Goal: Find specific fact: Find specific fact

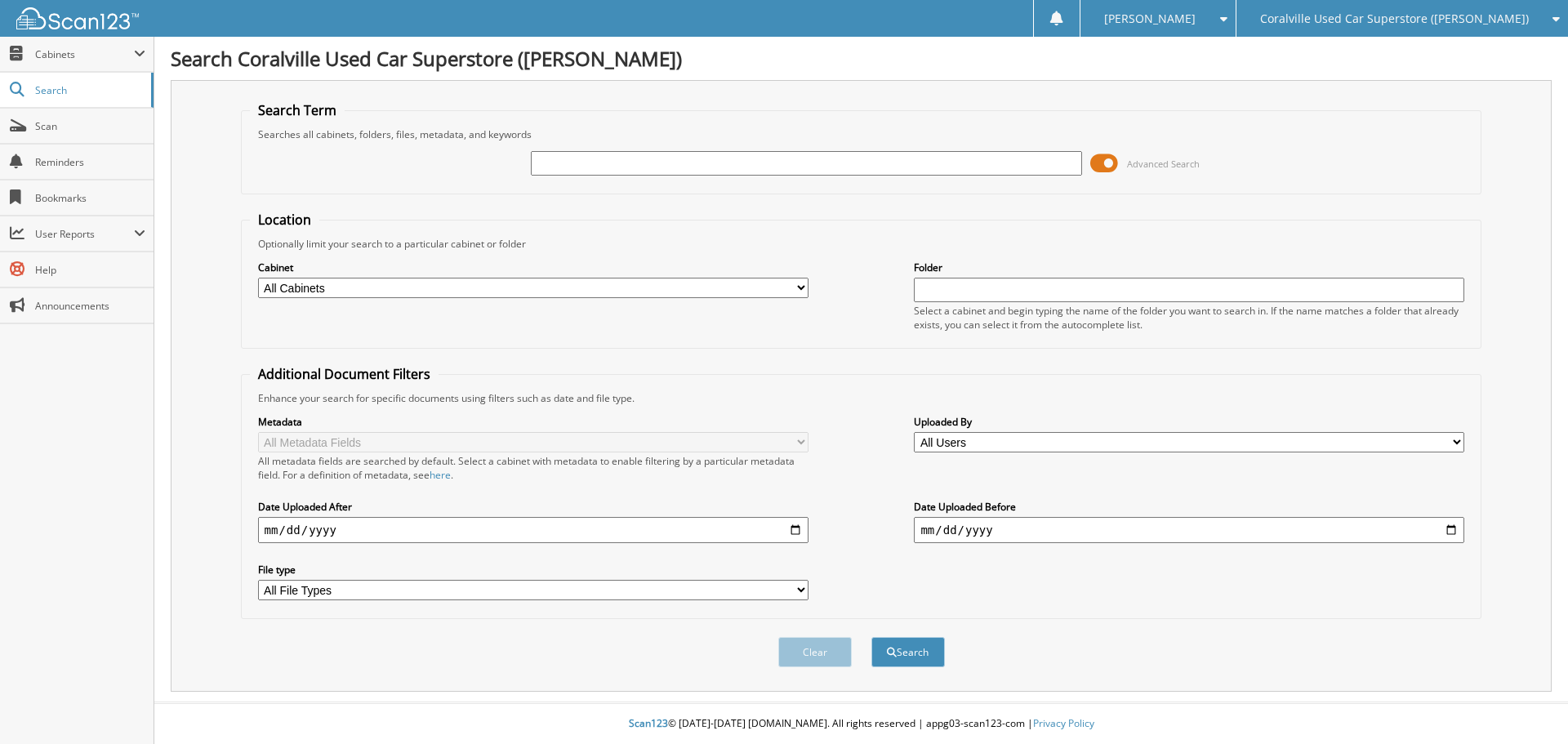
click at [1106, 162] on span at bounding box center [1104, 164] width 27 height 25
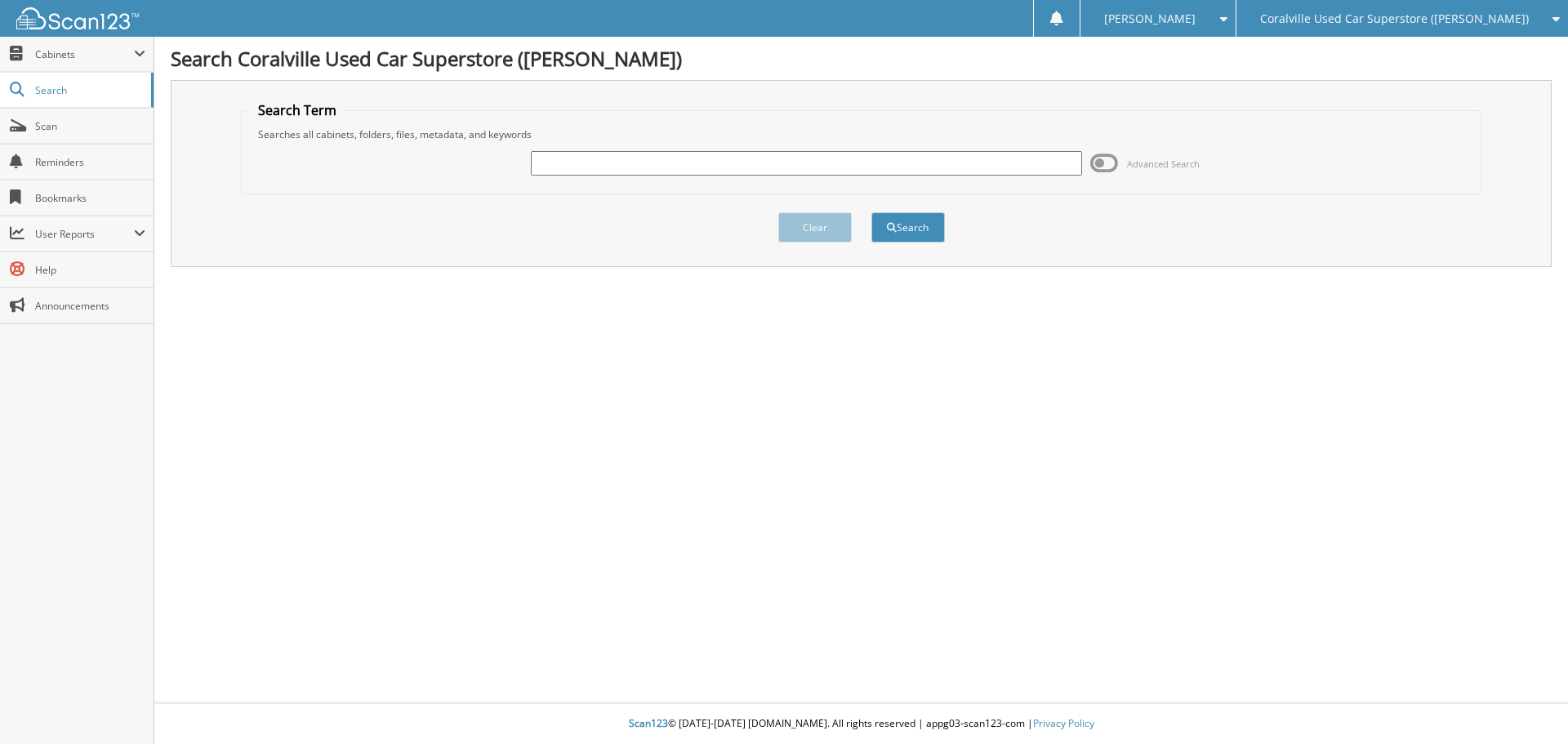
click at [847, 162] on input "text" at bounding box center [805, 164] width 550 height 25
paste input "1G1BE5SM2H7122944"
drag, startPoint x: 602, startPoint y: 166, endPoint x: 437, endPoint y: 167, distance: 165.0
click at [438, 167] on div "1G1BE5SM2H7122944 Advanced Search" at bounding box center [861, 163] width 1223 height 44
type input "H7122944"
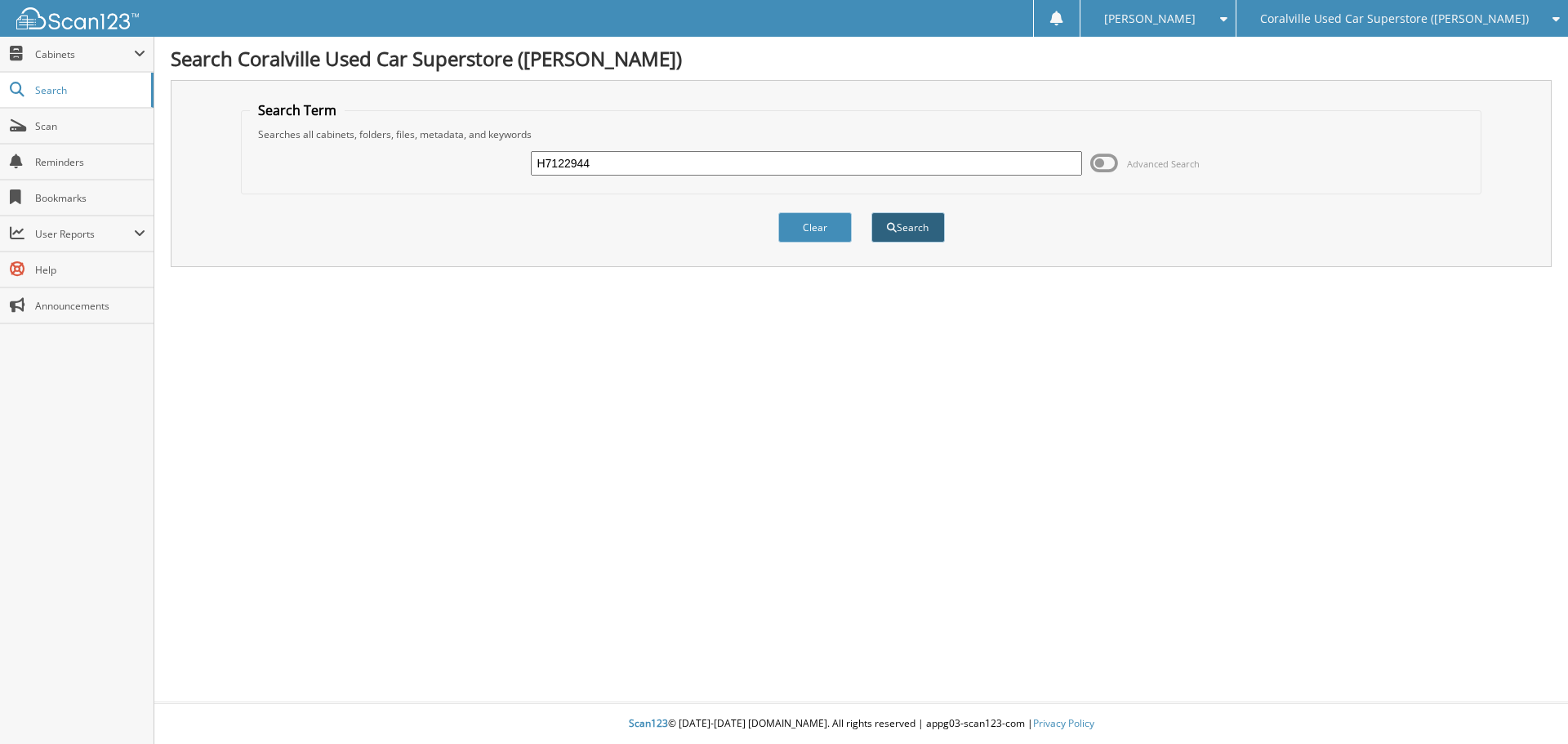
click at [892, 233] on button "Search" at bounding box center [907, 228] width 74 height 30
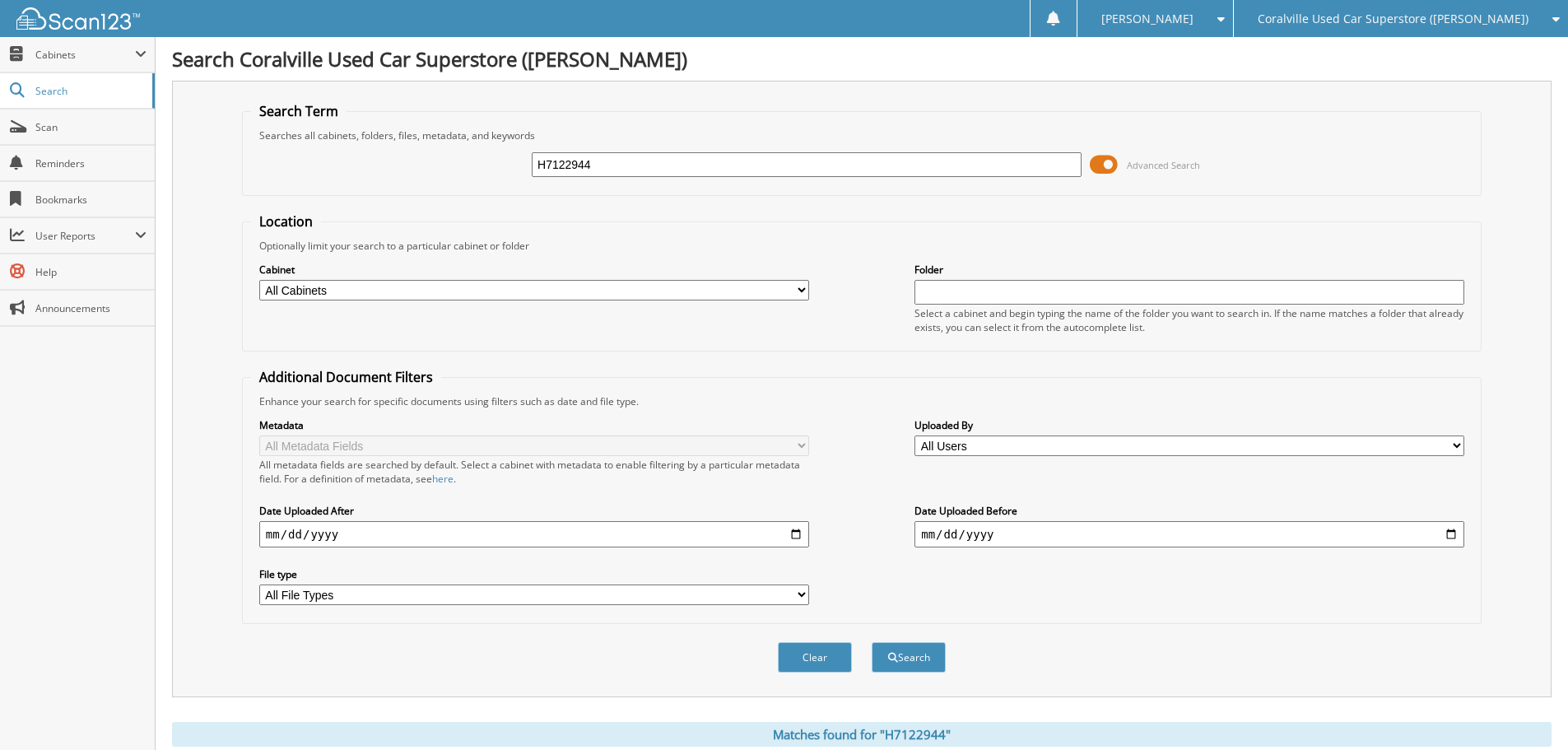
click at [1113, 171] on span at bounding box center [1103, 165] width 28 height 25
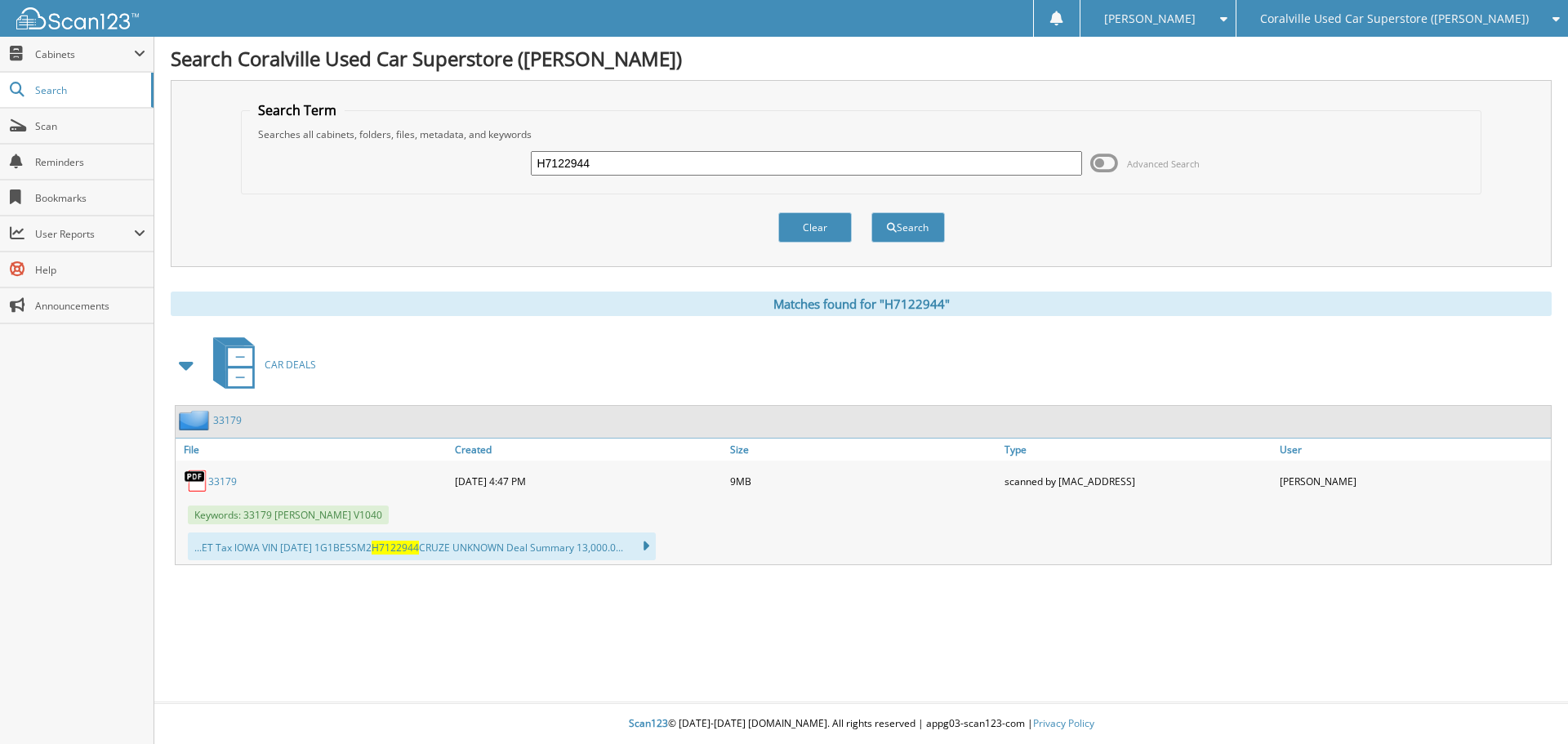
click at [211, 482] on link "33179" at bounding box center [222, 482] width 28 height 14
click at [1501, 23] on span "Coralville Used Car Superstore ([PERSON_NAME])" at bounding box center [1393, 19] width 268 height 10
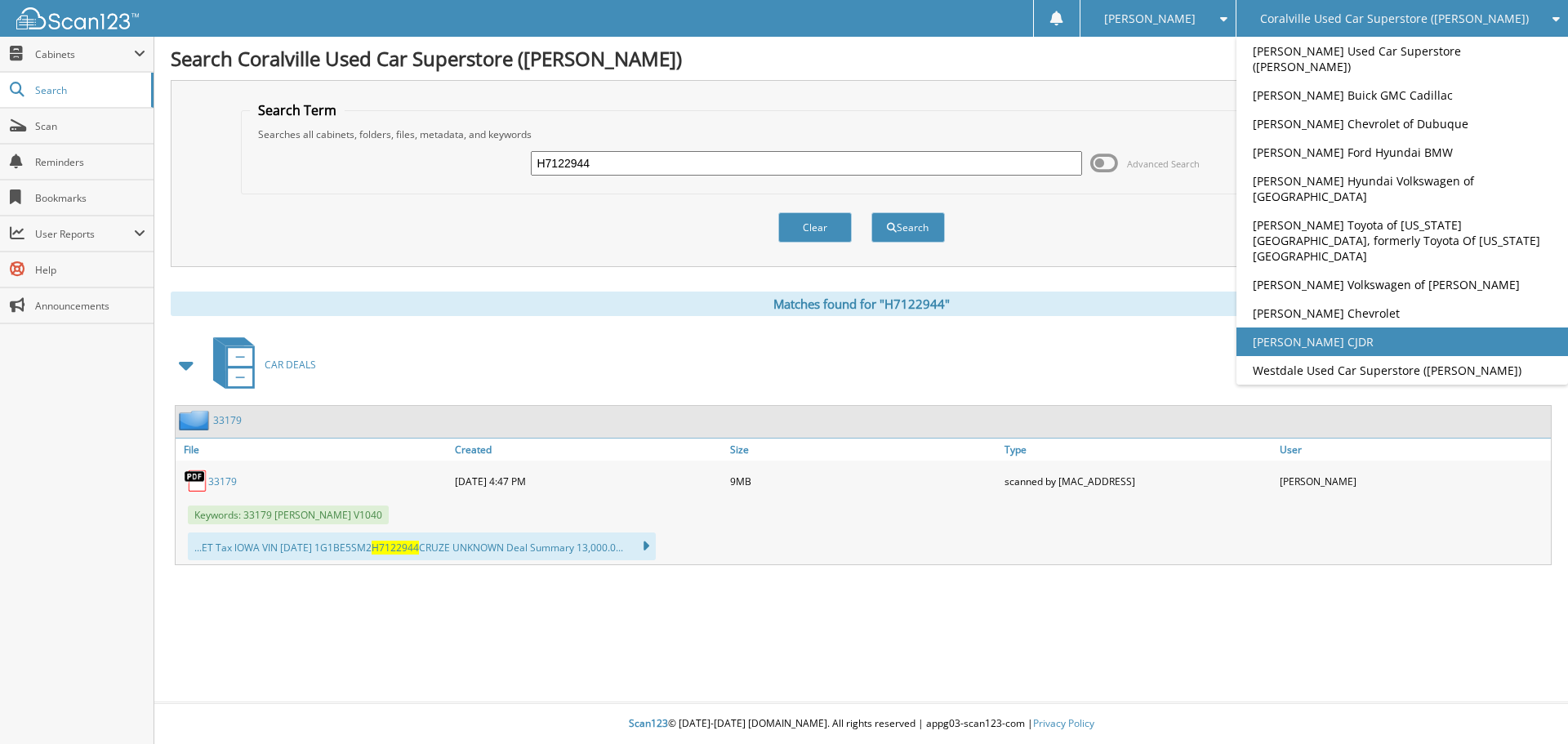
click at [1416, 328] on link "[PERSON_NAME] CJDR" at bounding box center [1402, 342] width 331 height 28
